Goal: Transaction & Acquisition: Purchase product/service

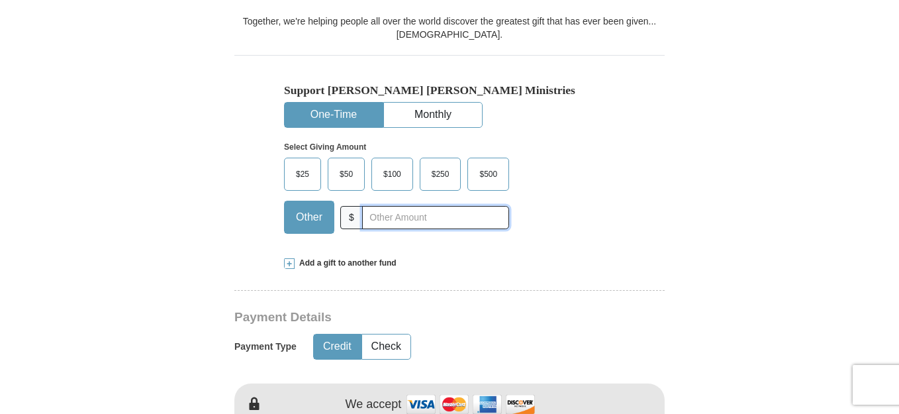
click at [369, 221] on input "text" at bounding box center [435, 217] width 147 height 23
type input "93.00"
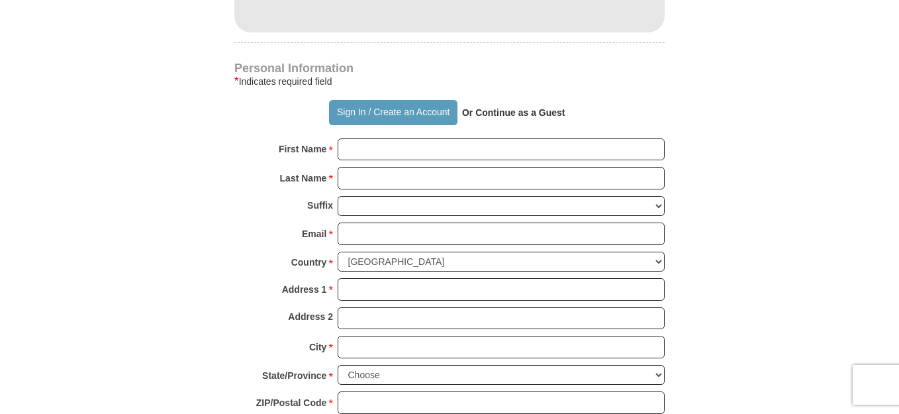
scroll to position [863, 0]
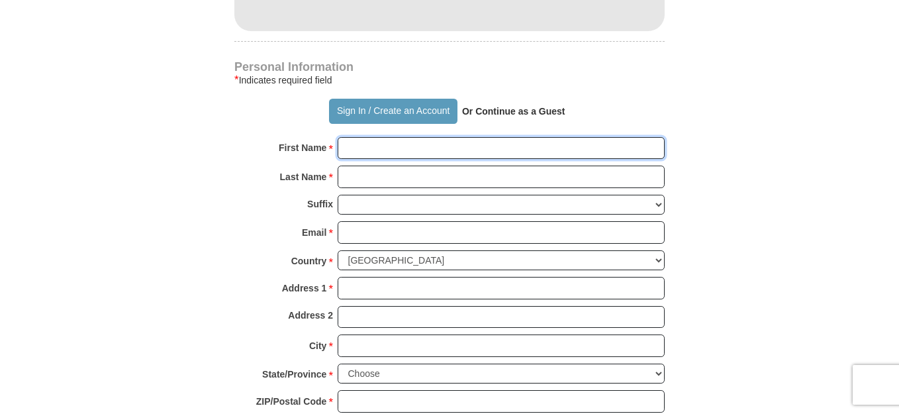
click at [371, 149] on input "First Name *" at bounding box center [501, 148] width 327 height 23
type input "[PERSON_NAME]"
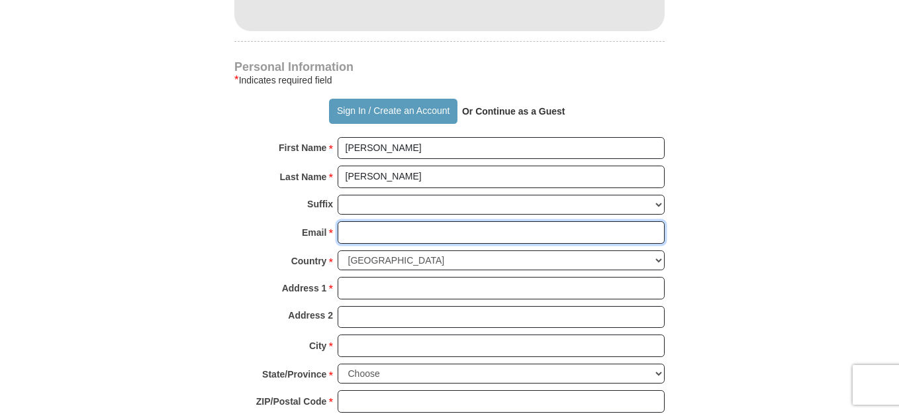
type input "[EMAIL_ADDRESS][DOMAIN_NAME]"
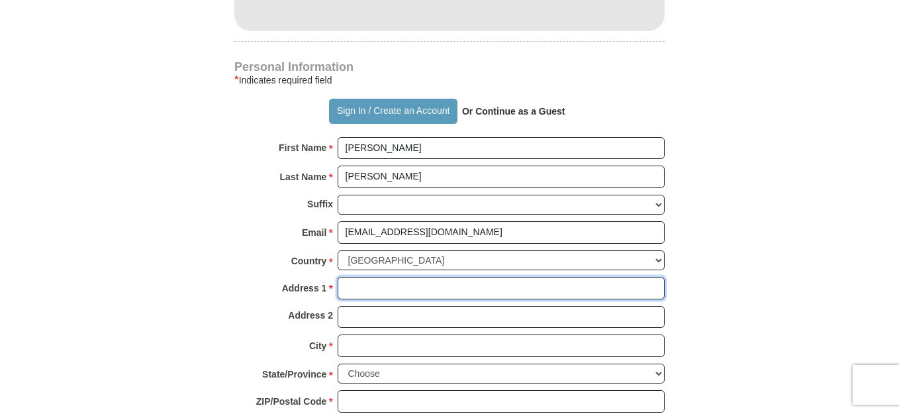
type input "[STREET_ADDRESS][PERSON_NAME]"
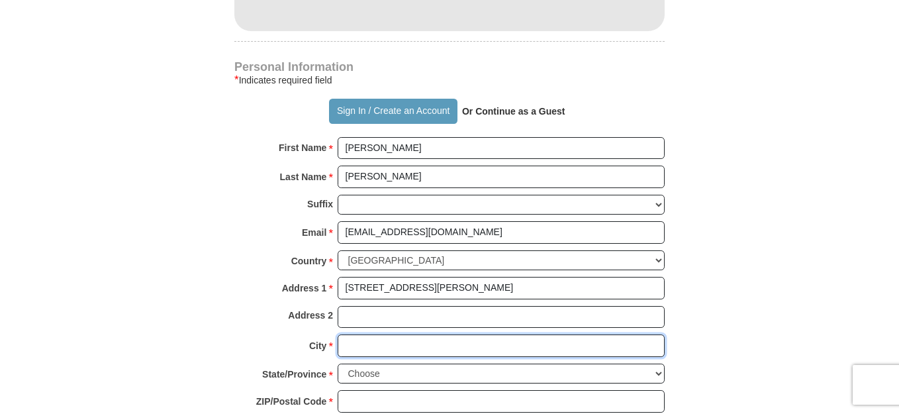
type input "[GEOGRAPHIC_DATA]"
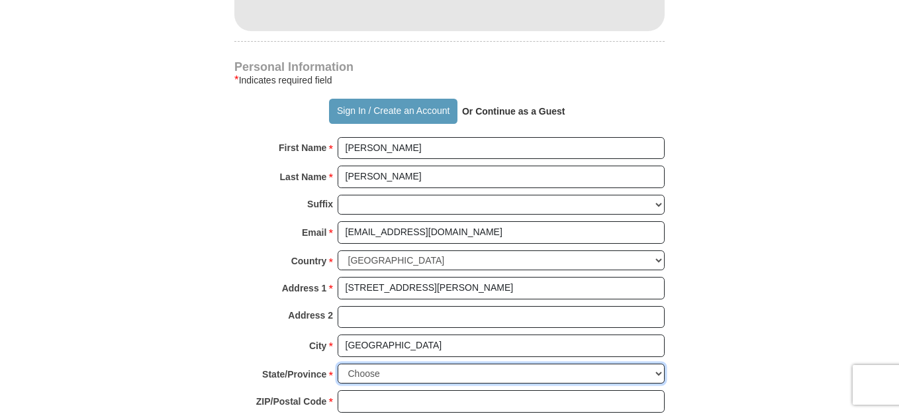
select select "MI"
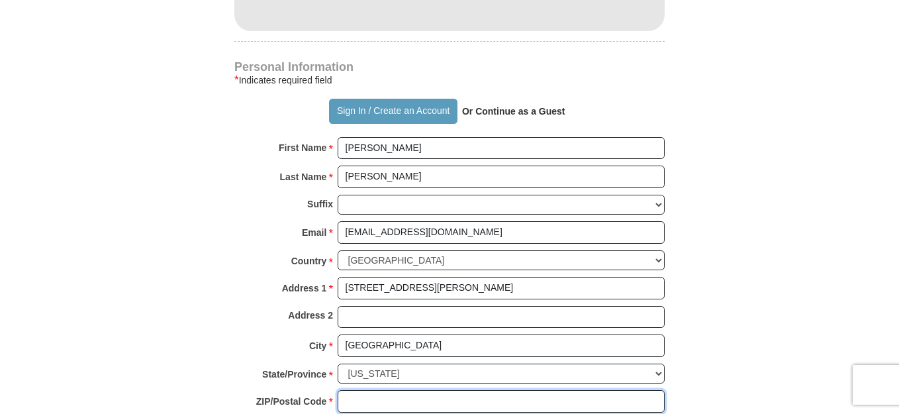
type input "48235"
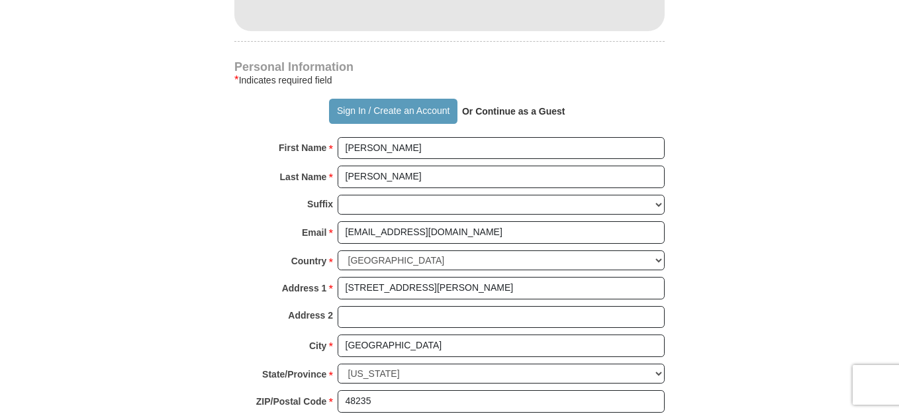
type input "3134150378"
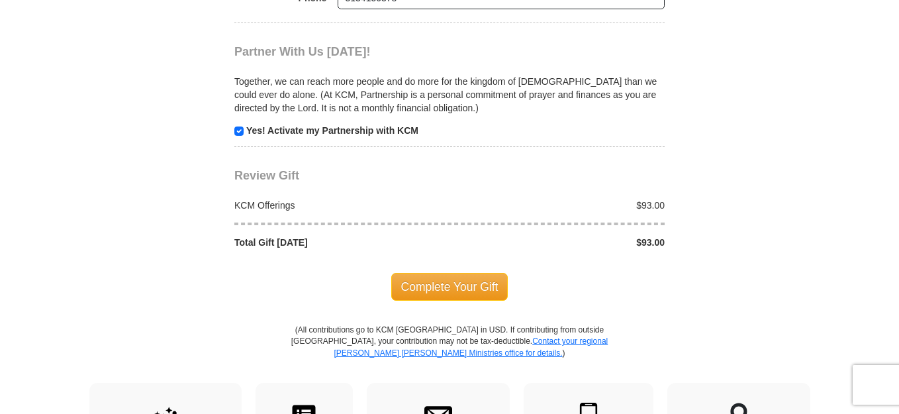
scroll to position [1360, 0]
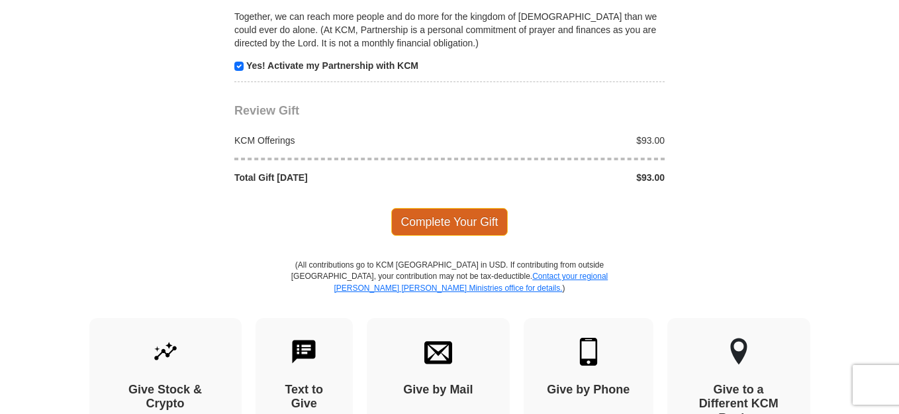
click at [436, 222] on span "Complete Your Gift" at bounding box center [449, 222] width 117 height 28
